Goal: Information Seeking & Learning: Learn about a topic

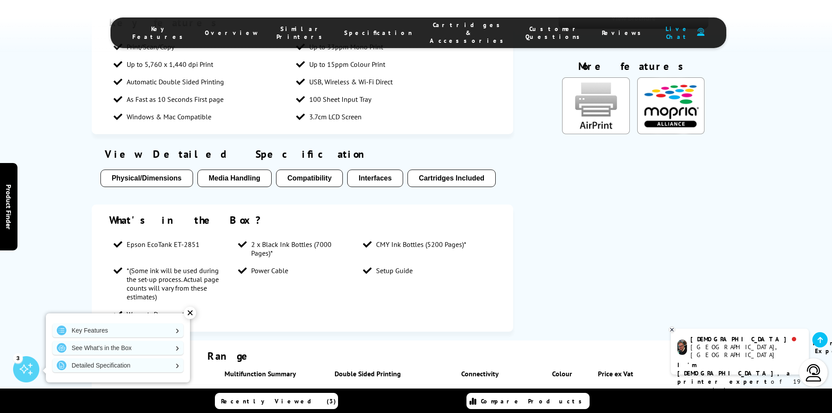
scroll to position [757, 0]
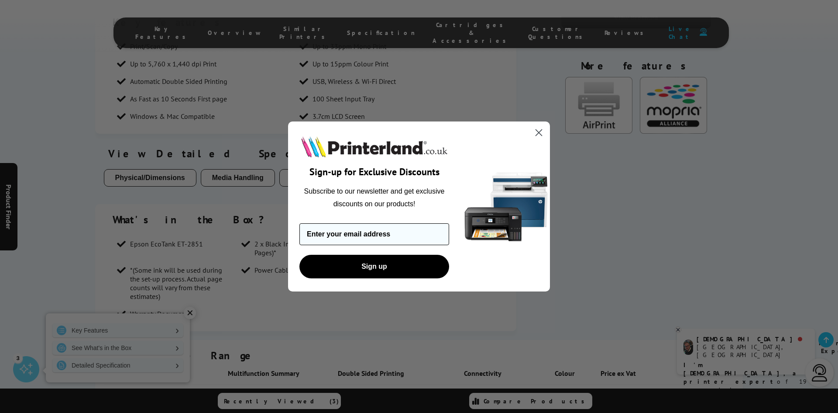
click at [367, 234] on input "Enter your email address" at bounding box center [375, 234] width 150 height 22
type input "[EMAIL_ADDRESS][DOMAIN_NAME]"
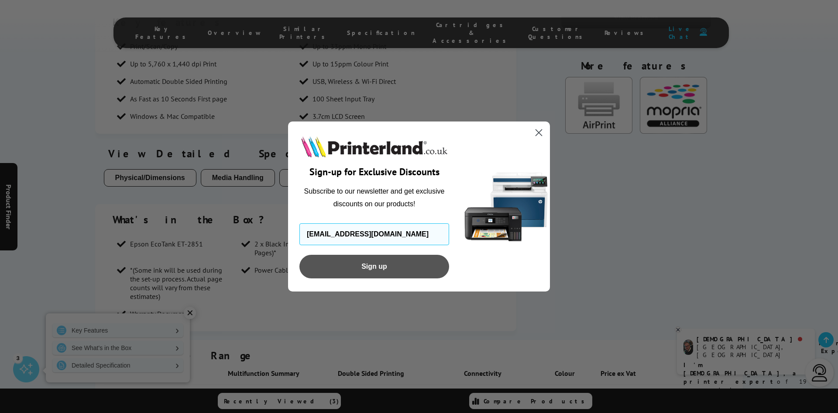
click at [366, 262] on button "Sign up" at bounding box center [375, 267] width 150 height 24
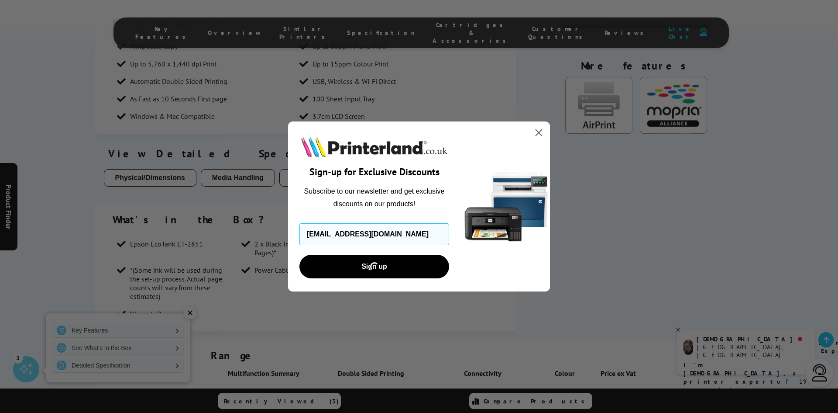
click at [538, 130] on circle "Close dialog" at bounding box center [539, 132] width 14 height 14
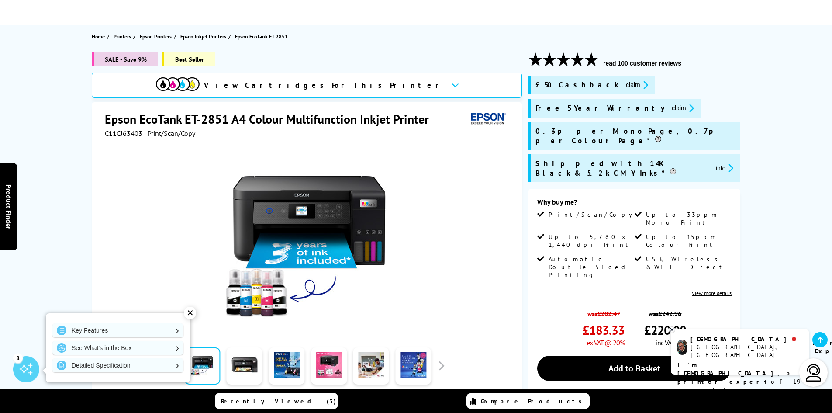
scroll to position [58, 0]
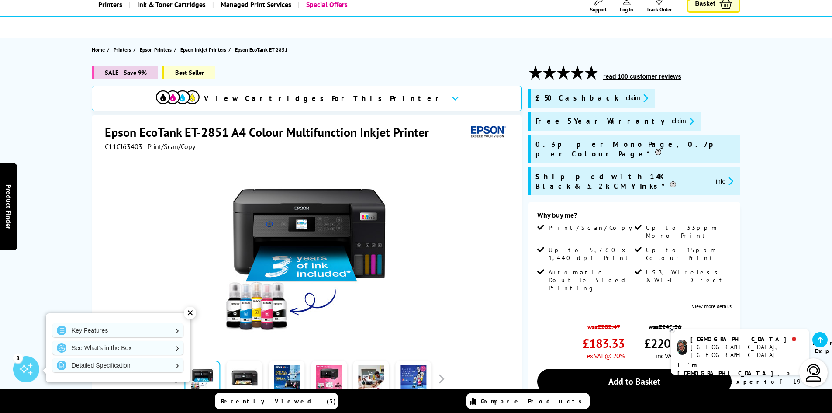
click at [725, 176] on icon "promo-description" at bounding box center [729, 180] width 8 height 9
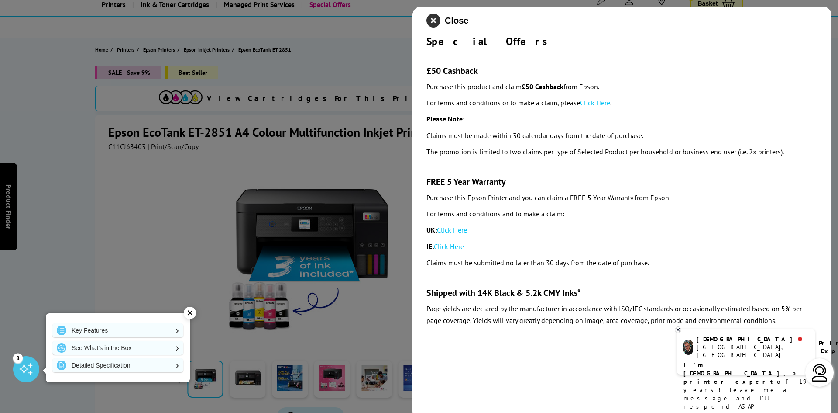
click at [437, 19] on icon "close modal" at bounding box center [434, 21] width 14 height 14
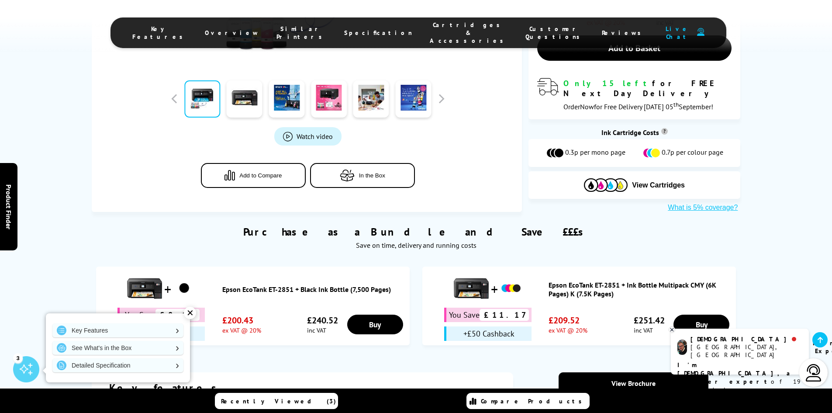
scroll to position [407, 0]
